Goal: Complete application form

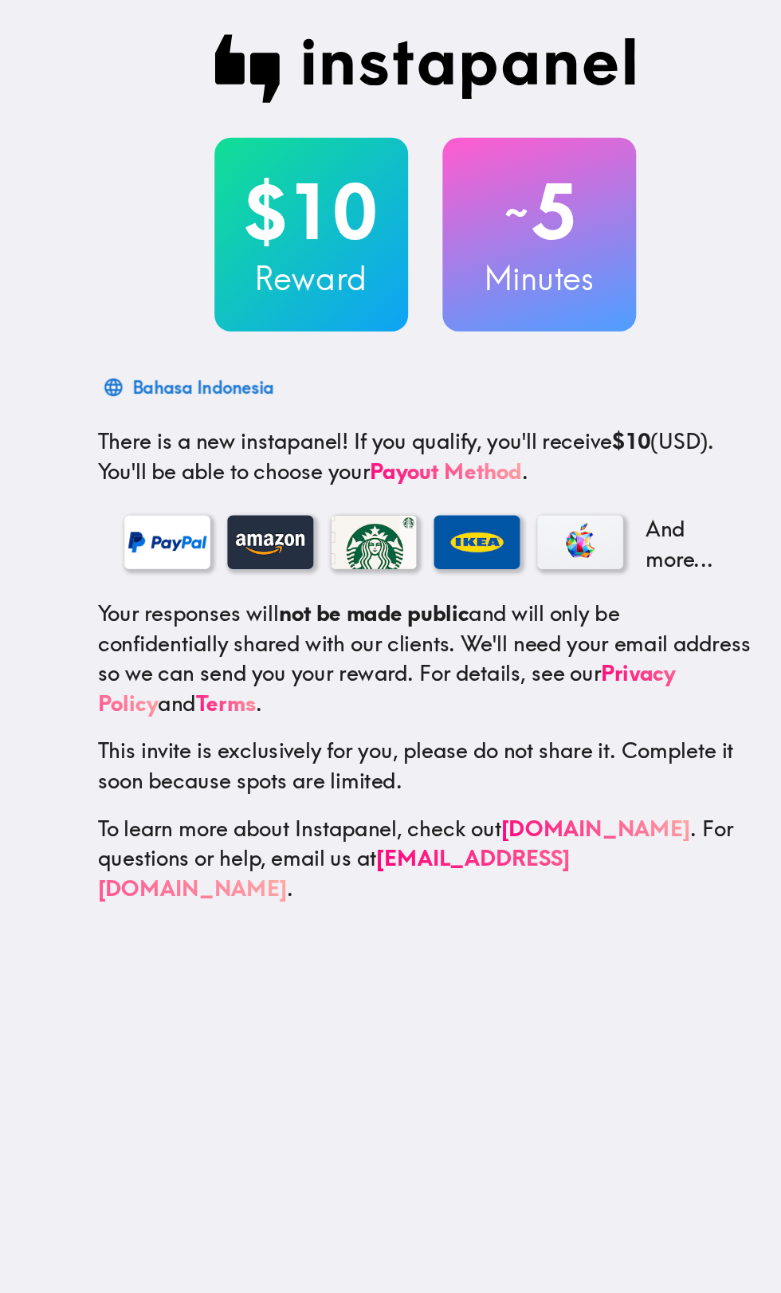
click at [508, 546] on p "This invite is exclusively for you, please do not share it. Complete it soon be…" at bounding box center [393, 567] width 485 height 45
click at [111, 389] on div "$10 Reward ~ 5 Minutes Bahasa Indonesia There is a new instapanel! If you quali…" at bounding box center [392, 347] width 777 height 695
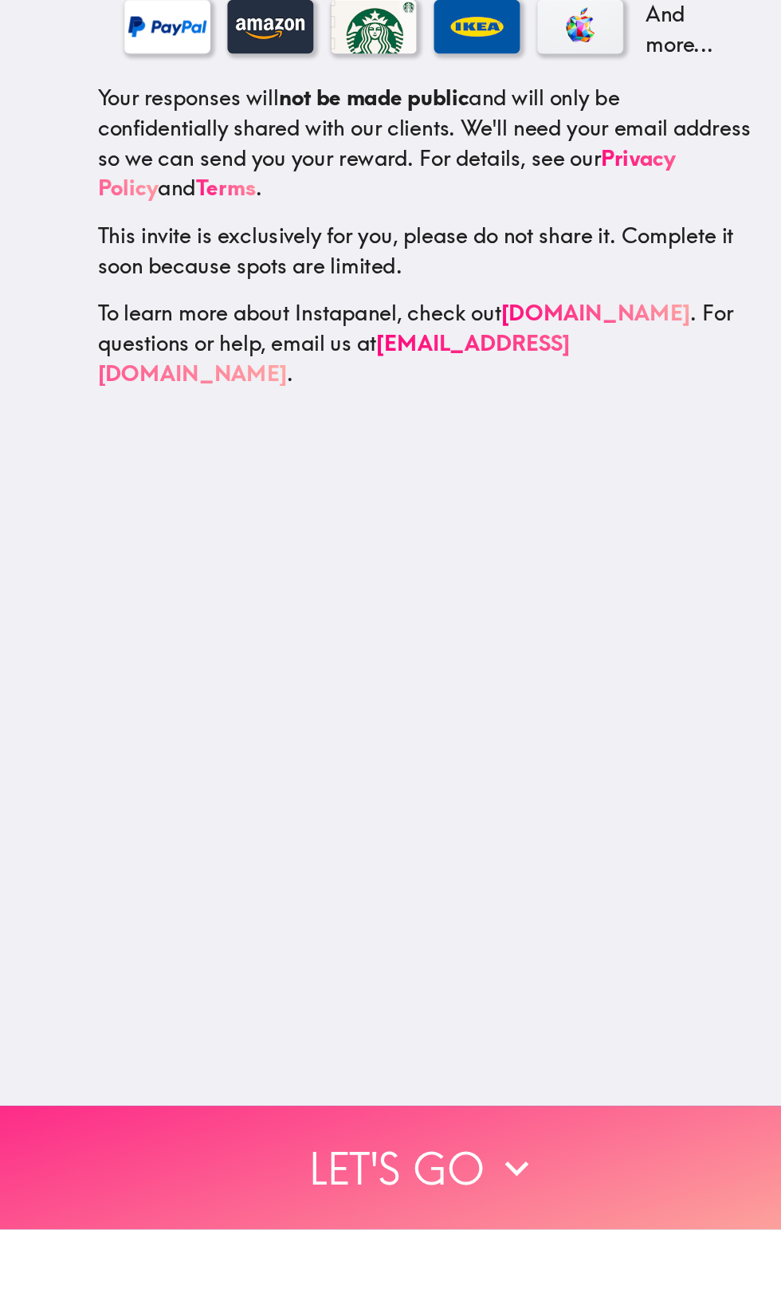
click at [423, 1240] on button "Let's go" at bounding box center [390, 1247] width 781 height 92
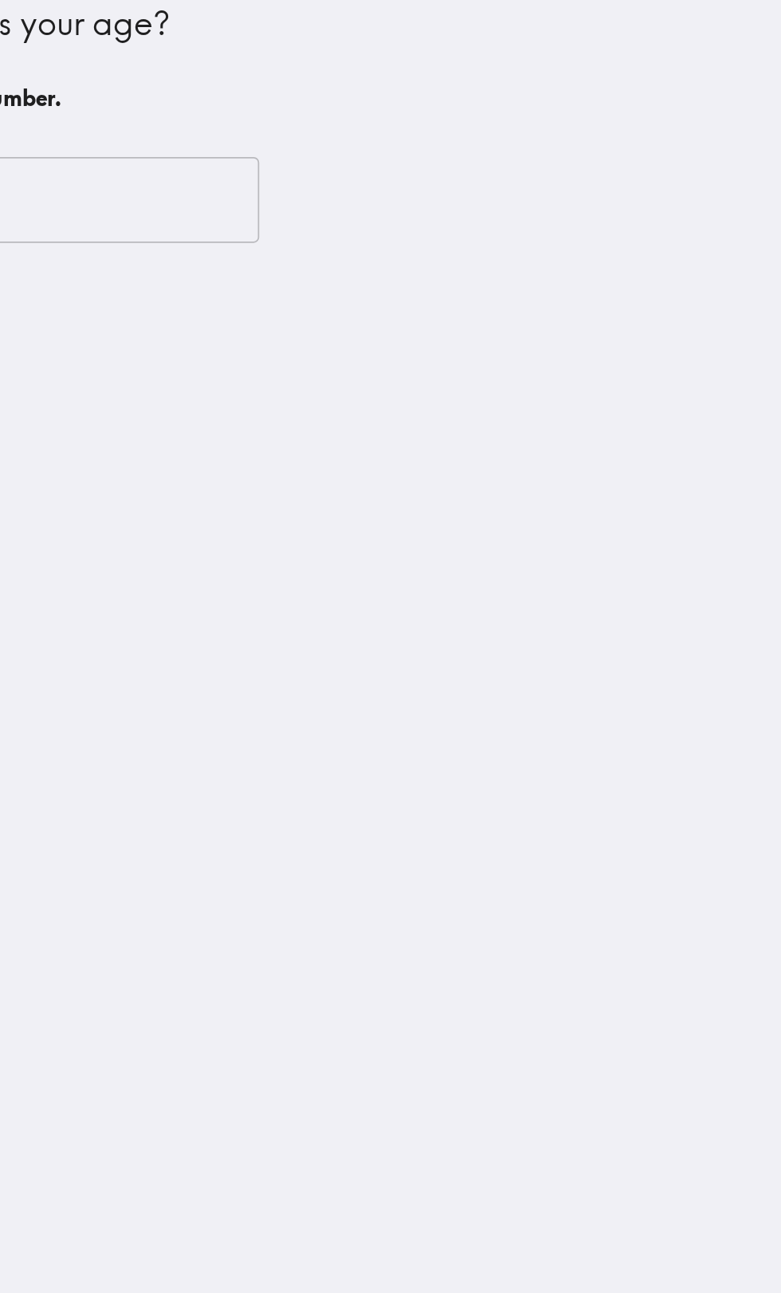
click at [373, 80] on div "What is your age? Enter a number." at bounding box center [392, 49] width 497 height 72
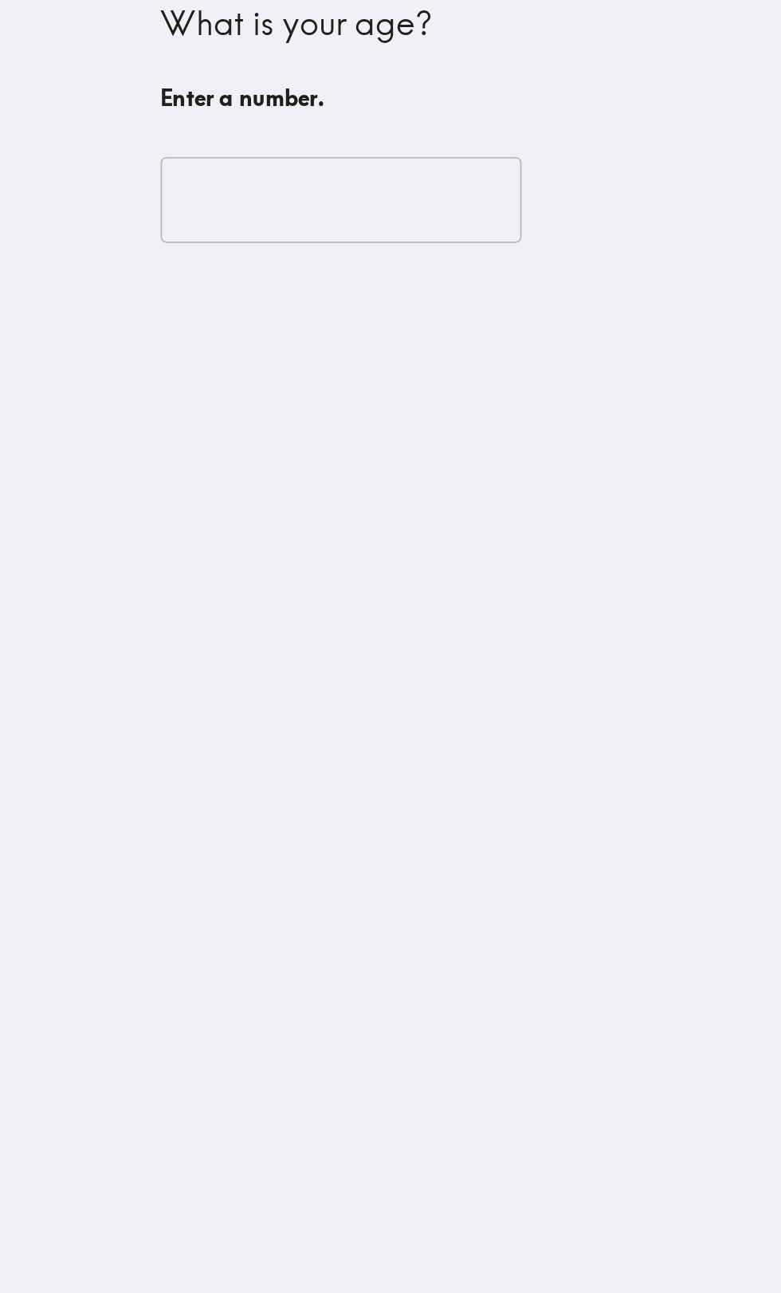
click at [248, 135] on input "number" at bounding box center [248, 128] width 208 height 49
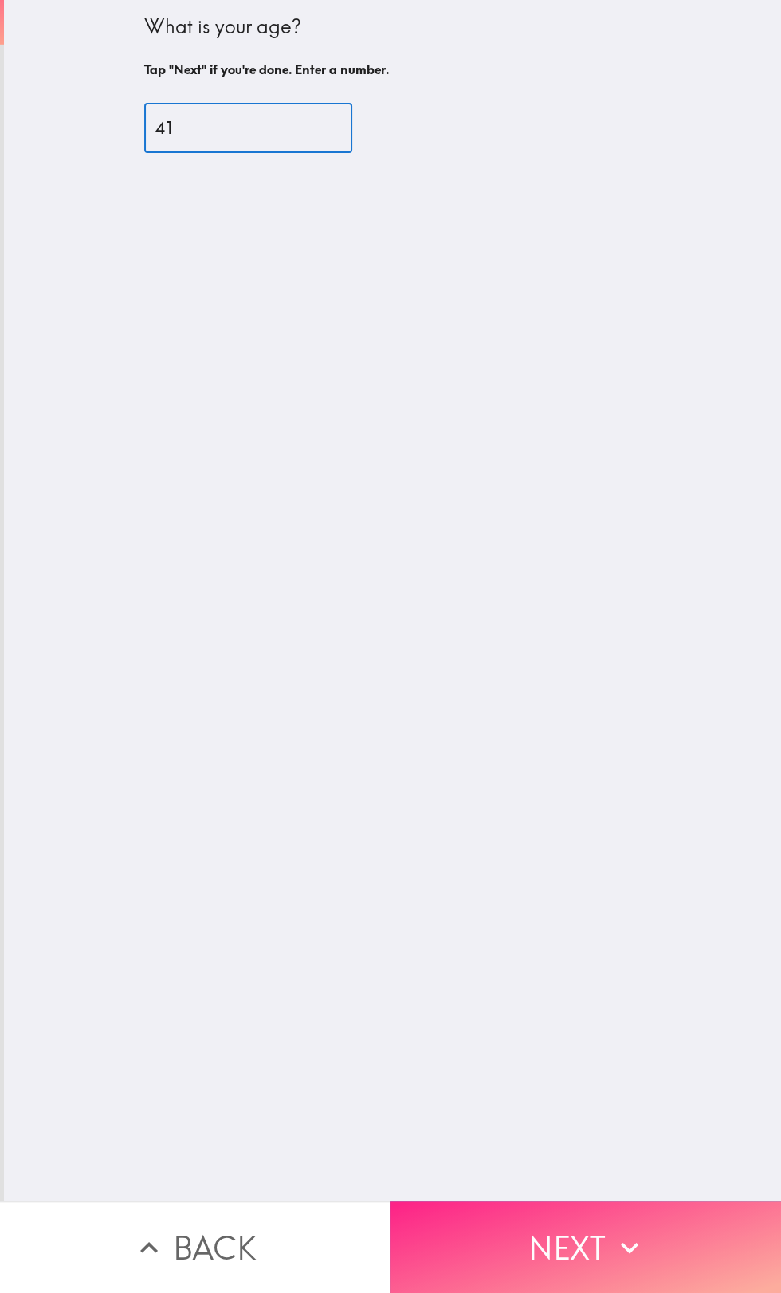
type input "41"
click at [592, 1260] on button "Next" at bounding box center [586, 1247] width 391 height 92
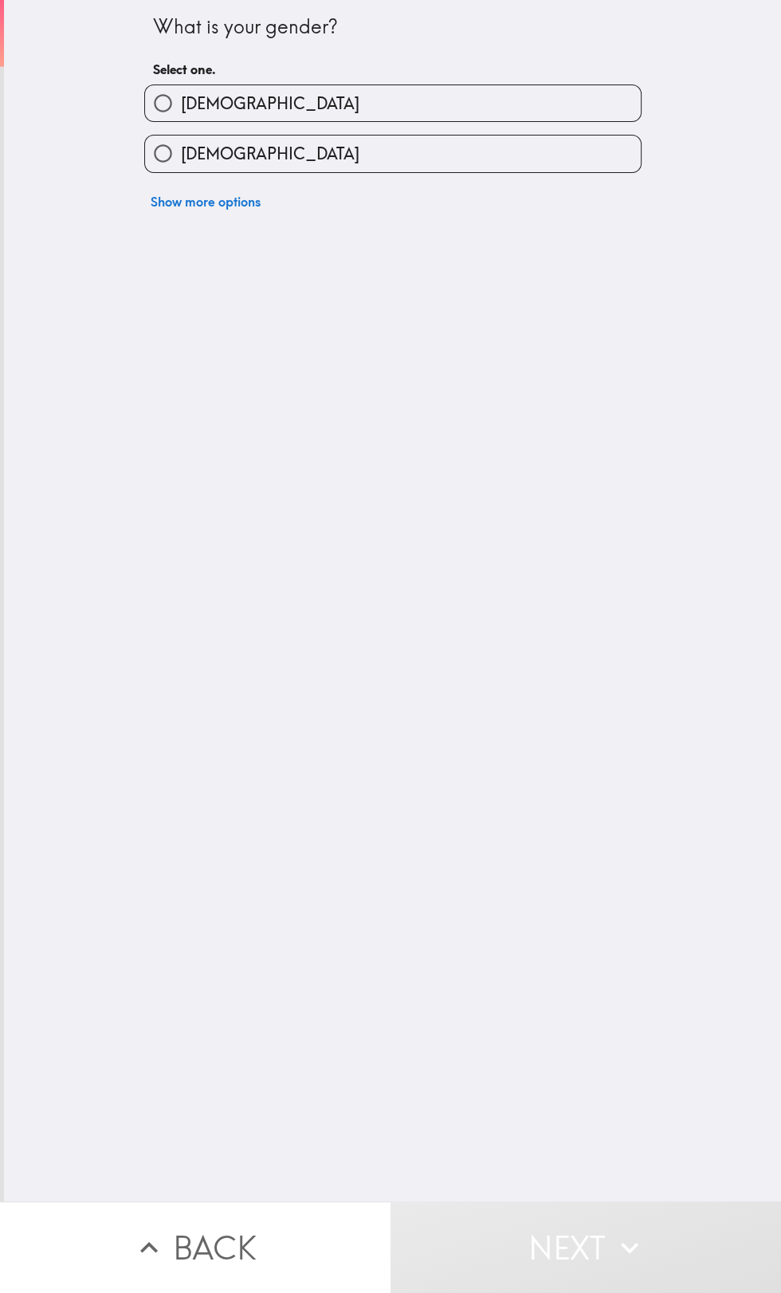
click at [157, 168] on input "[DEMOGRAPHIC_DATA]" at bounding box center [163, 154] width 36 height 36
radio input "true"
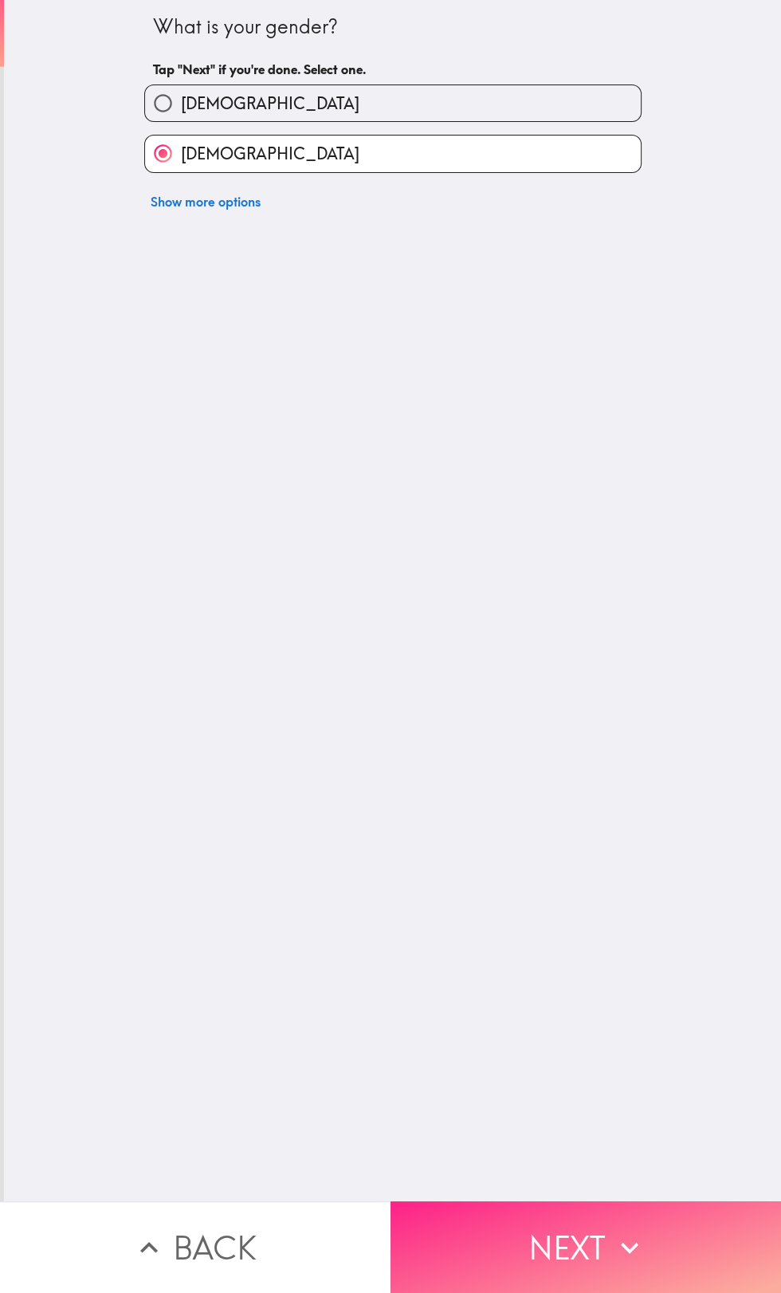
click at [604, 1253] on button "Next" at bounding box center [586, 1247] width 391 height 92
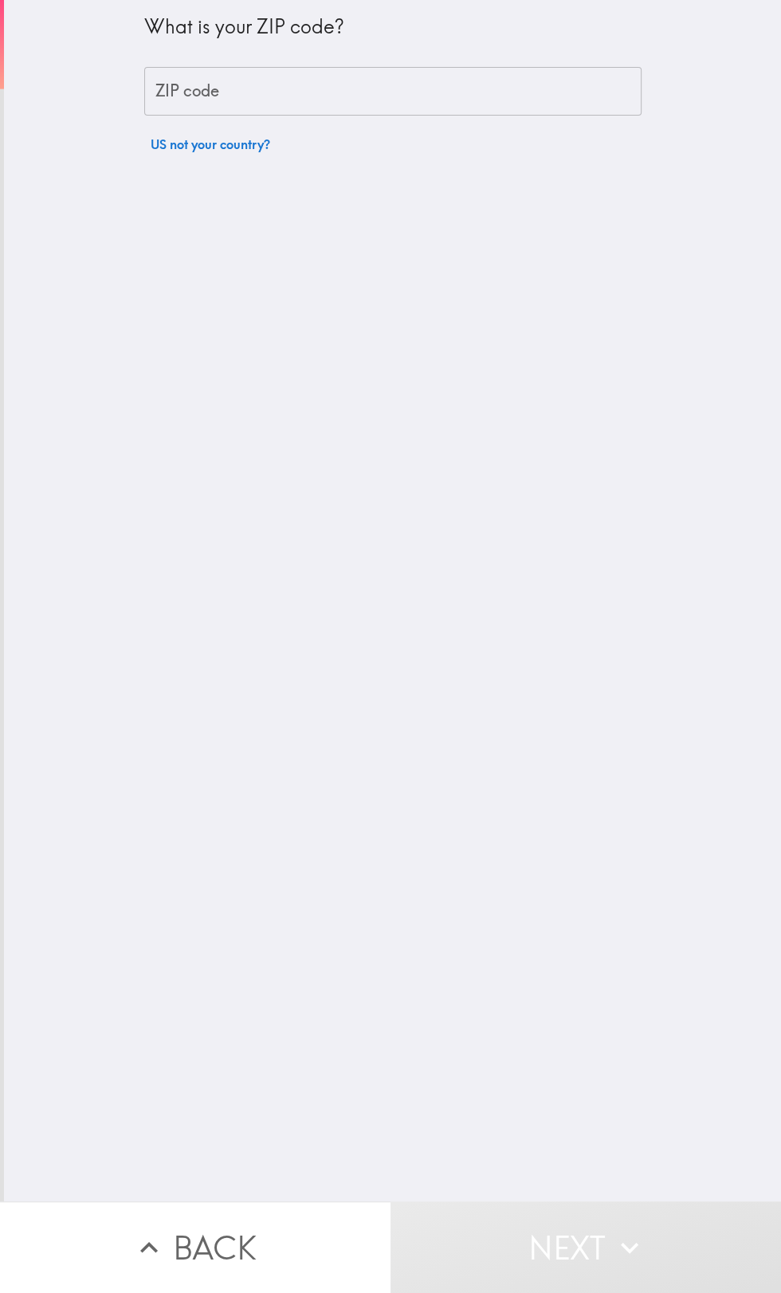
click at [442, 434] on div "What is your ZIP code? ZIP code ZIP code US not your country?" at bounding box center [392, 600] width 777 height 1201
click at [328, 96] on input "ZIP code" at bounding box center [392, 91] width 497 height 49
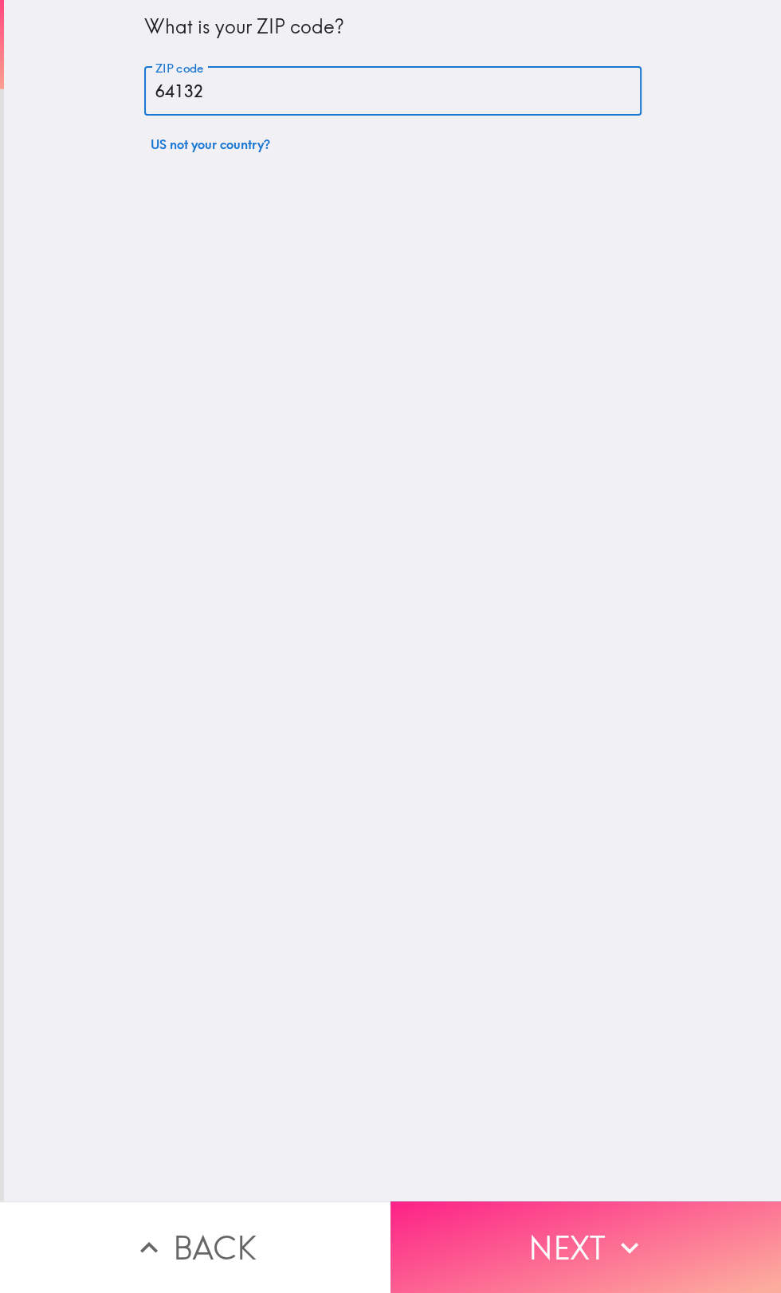
type input "64132"
click at [671, 1244] on button "Next" at bounding box center [586, 1247] width 391 height 92
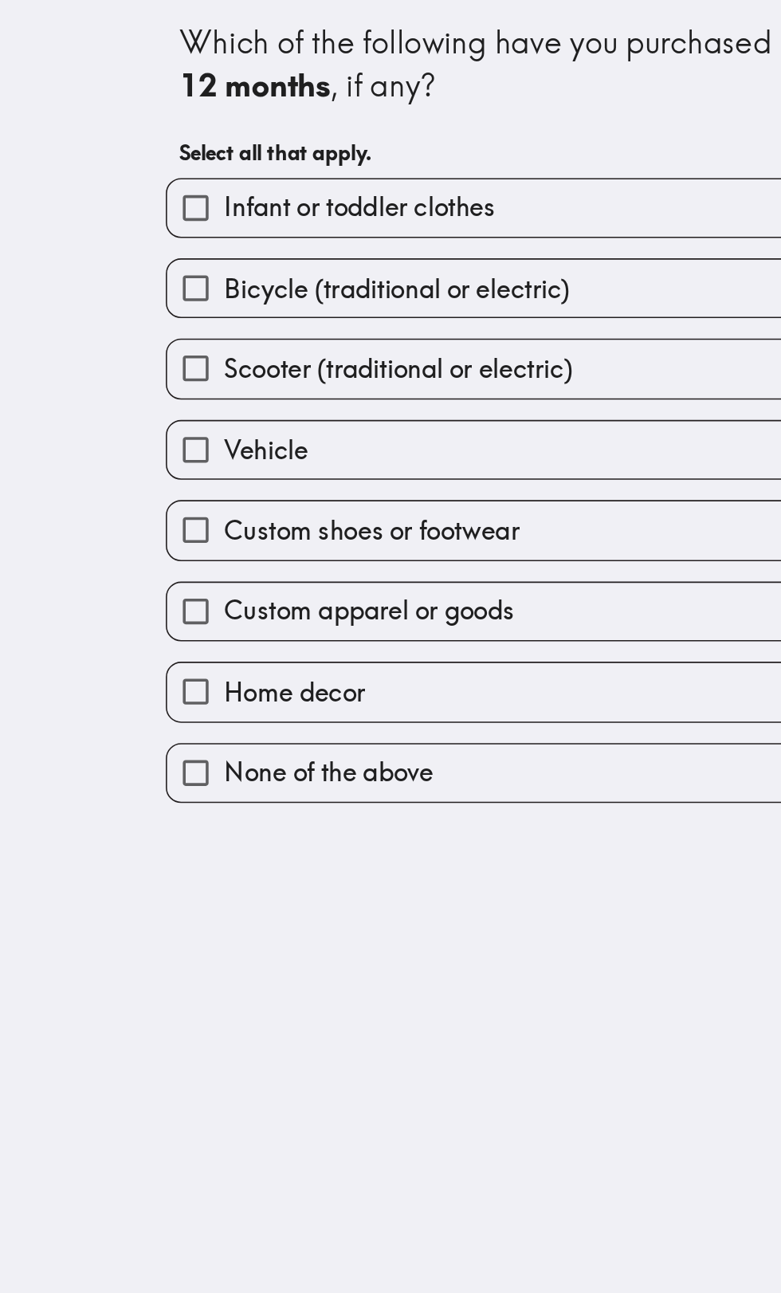
click at [167, 443] on input "Home decor" at bounding box center [163, 433] width 36 height 36
checkbox input "true"
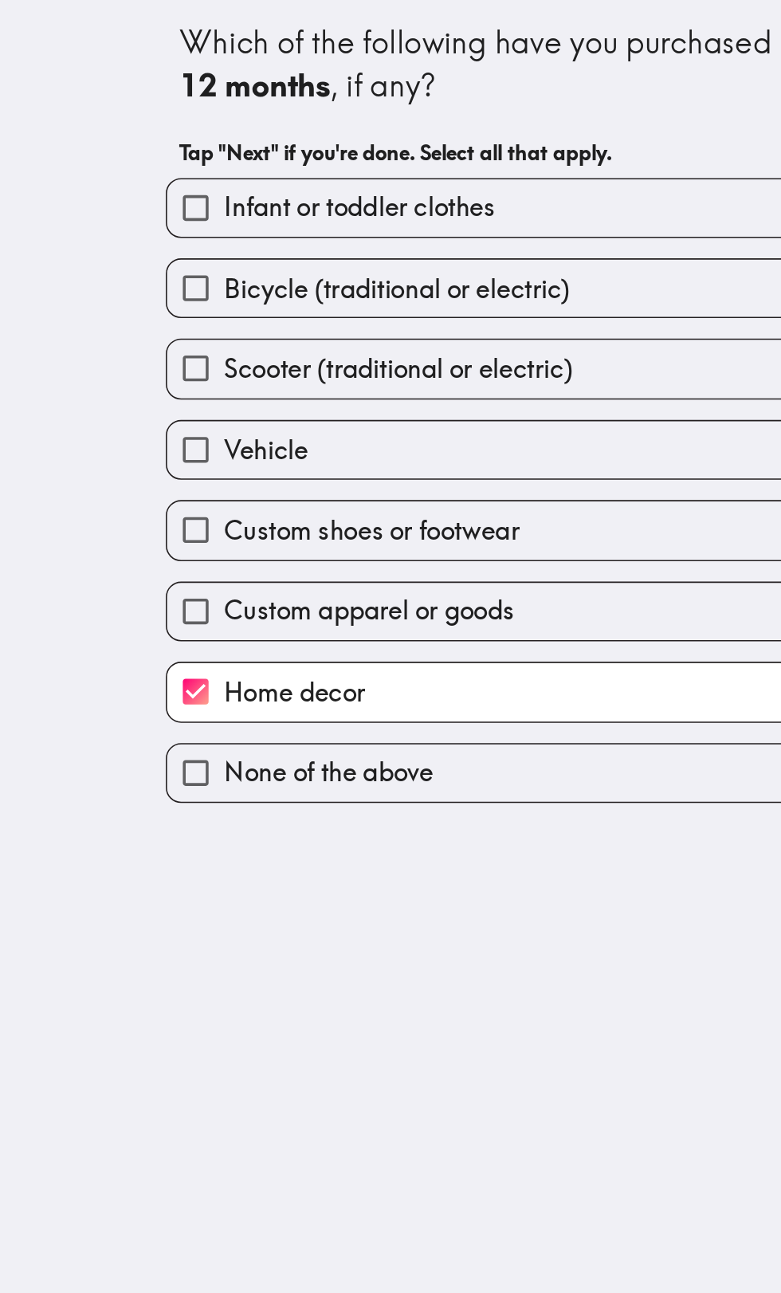
click at [153, 383] on input "Custom apparel or goods" at bounding box center [163, 383] width 36 height 36
checkbox input "true"
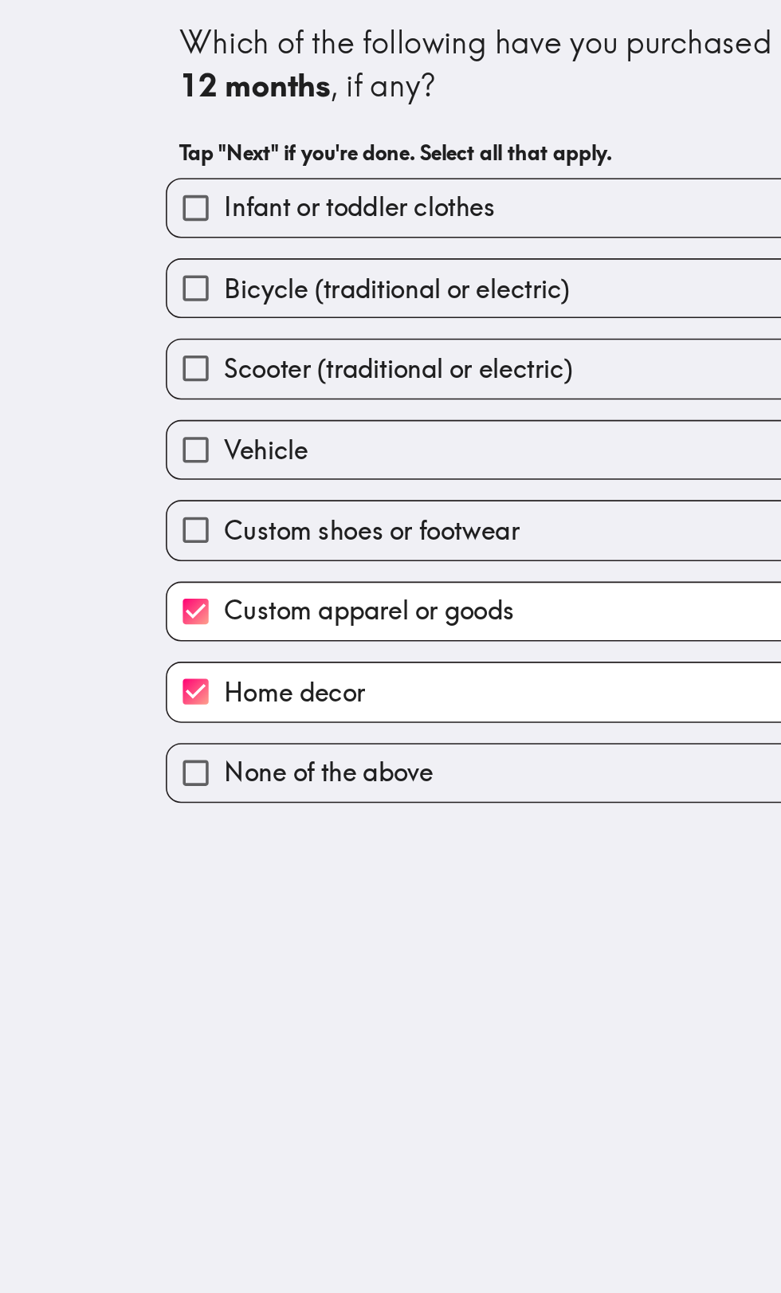
click at [173, 329] on input "Custom shoes or footwear" at bounding box center [163, 332] width 36 height 36
checkbox input "true"
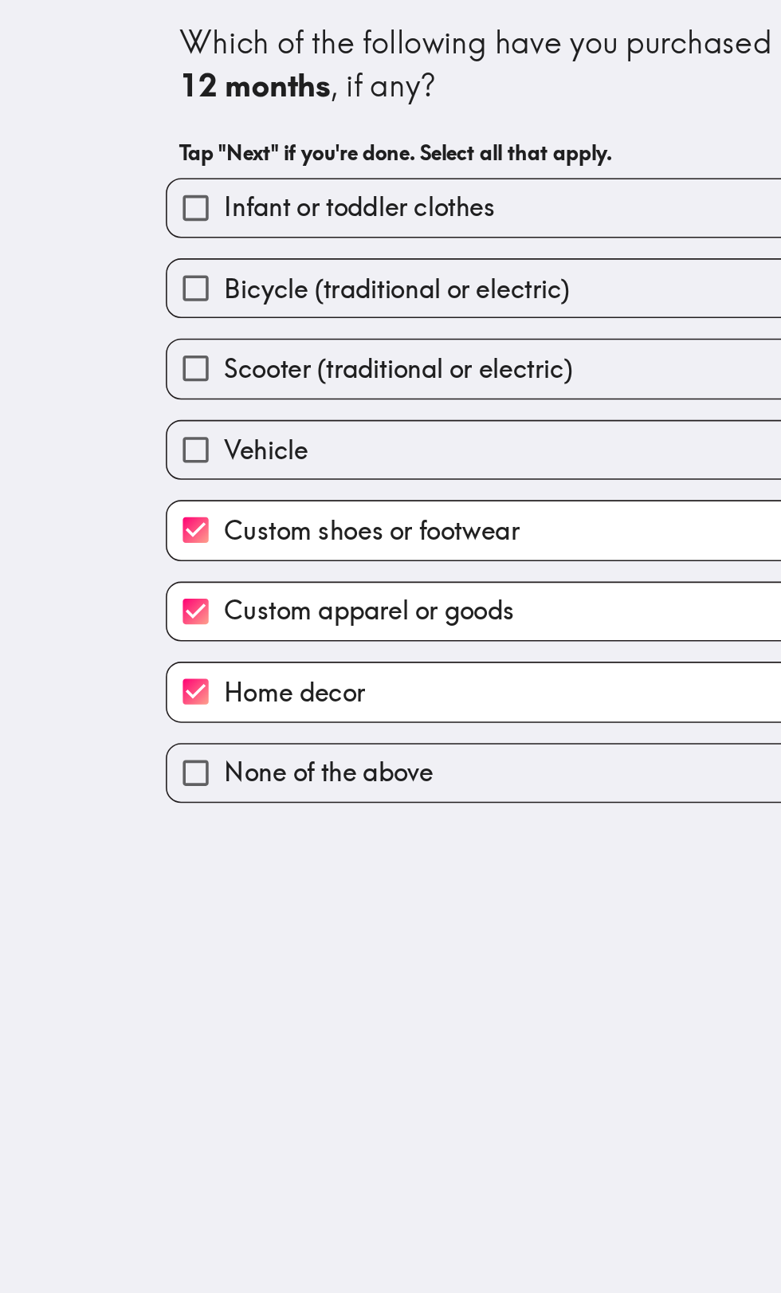
click at [151, 274] on input "Vehicle" at bounding box center [163, 282] width 36 height 36
checkbox input "true"
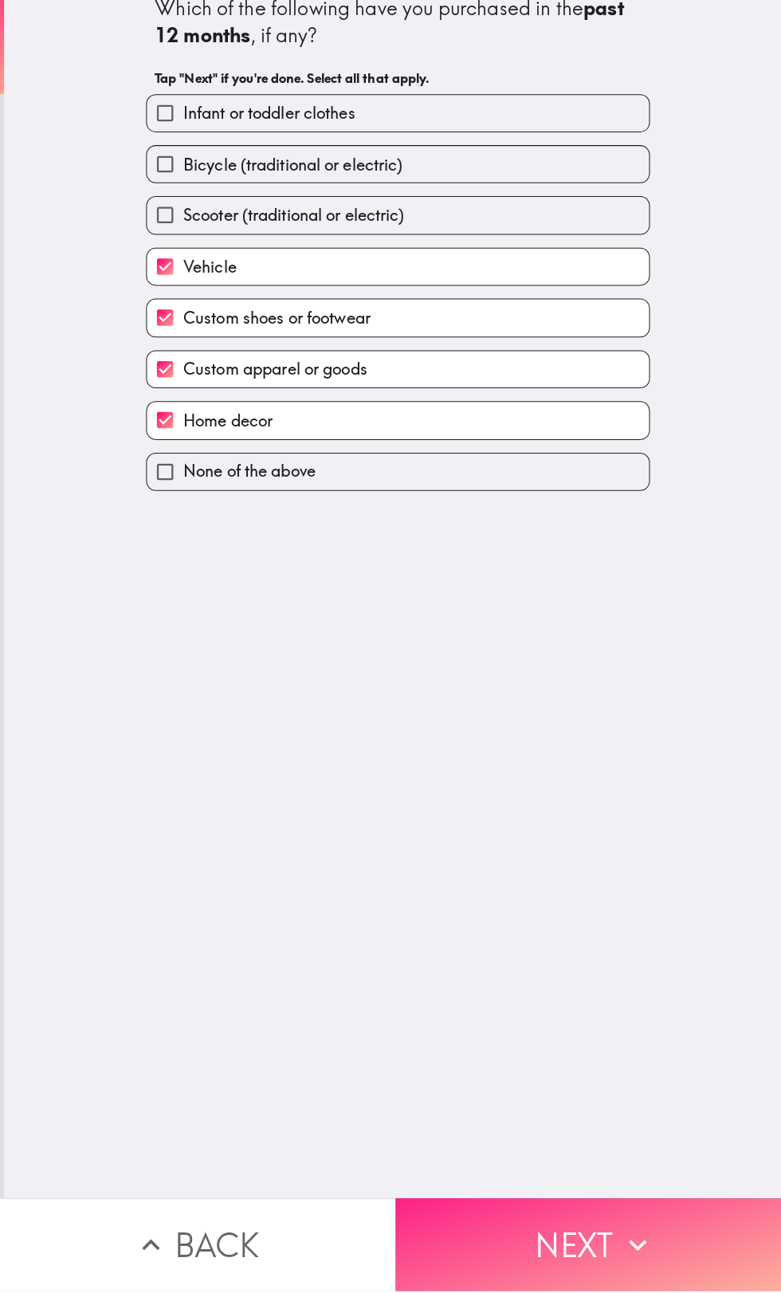
click at [624, 1254] on icon "button" at bounding box center [629, 1247] width 35 height 35
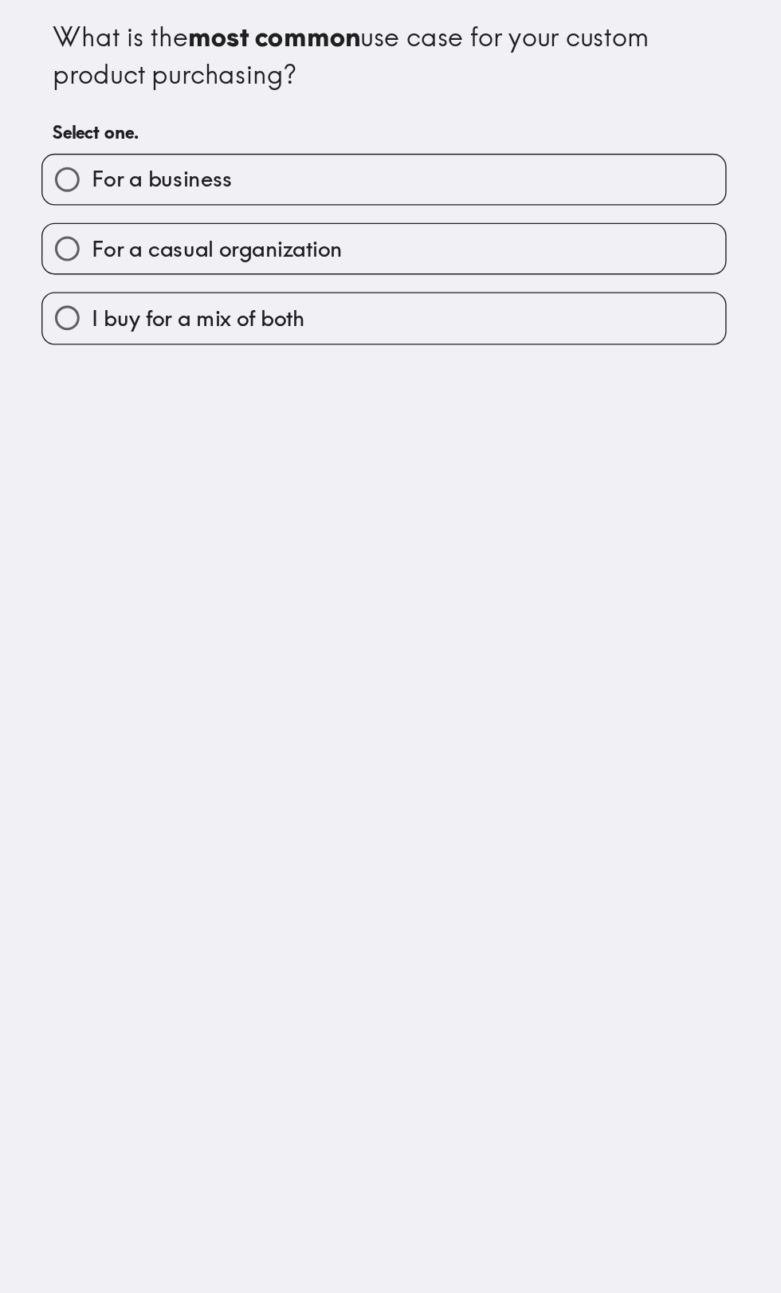
click at [485, 243] on label "I buy for a mix of both" at bounding box center [393, 231] width 496 height 36
click at [181, 243] on input "I buy for a mix of both" at bounding box center [163, 231] width 36 height 36
radio input "true"
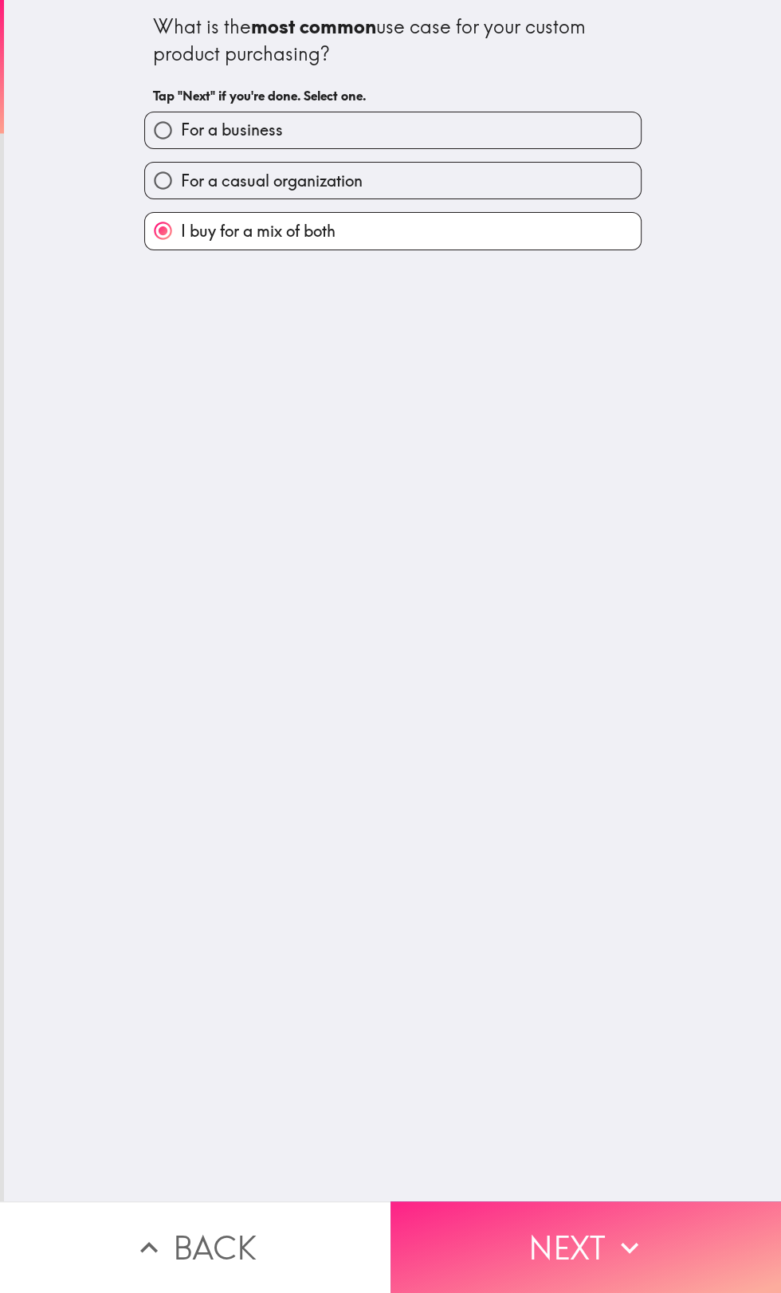
click at [590, 1237] on button "Next" at bounding box center [586, 1247] width 391 height 92
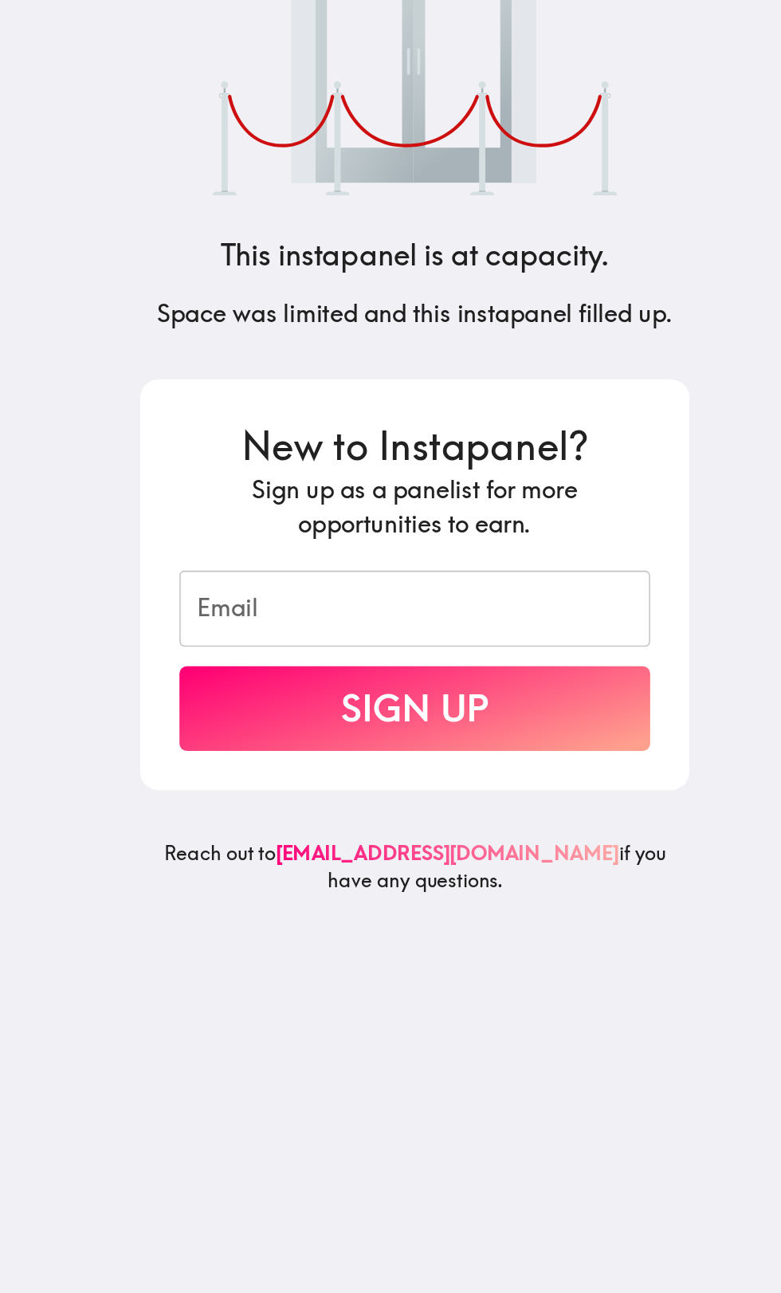
click at [455, 468] on input "Email" at bounding box center [391, 458] width 306 height 49
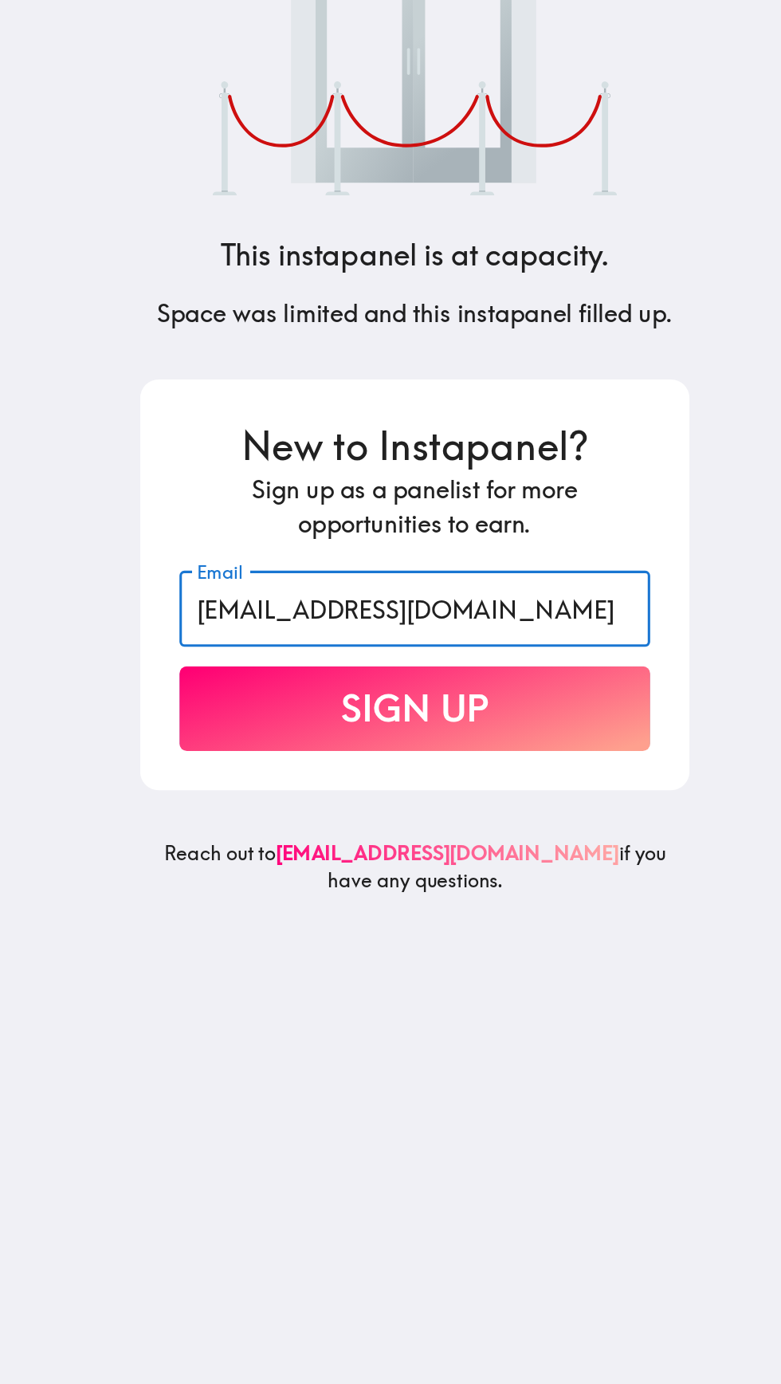
type input "[EMAIL_ADDRESS][DOMAIN_NAME]"
click at [467, 518] on button "Sign Up" at bounding box center [391, 524] width 306 height 55
